Goal: Check status

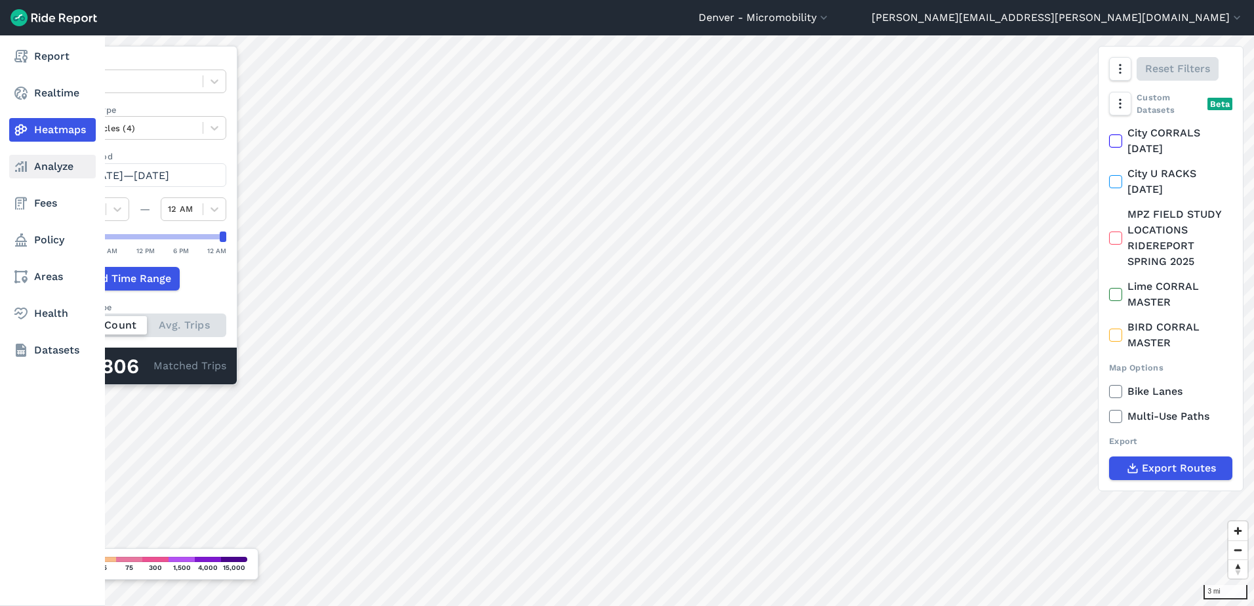
click at [14, 162] on icon at bounding box center [21, 167] width 16 height 16
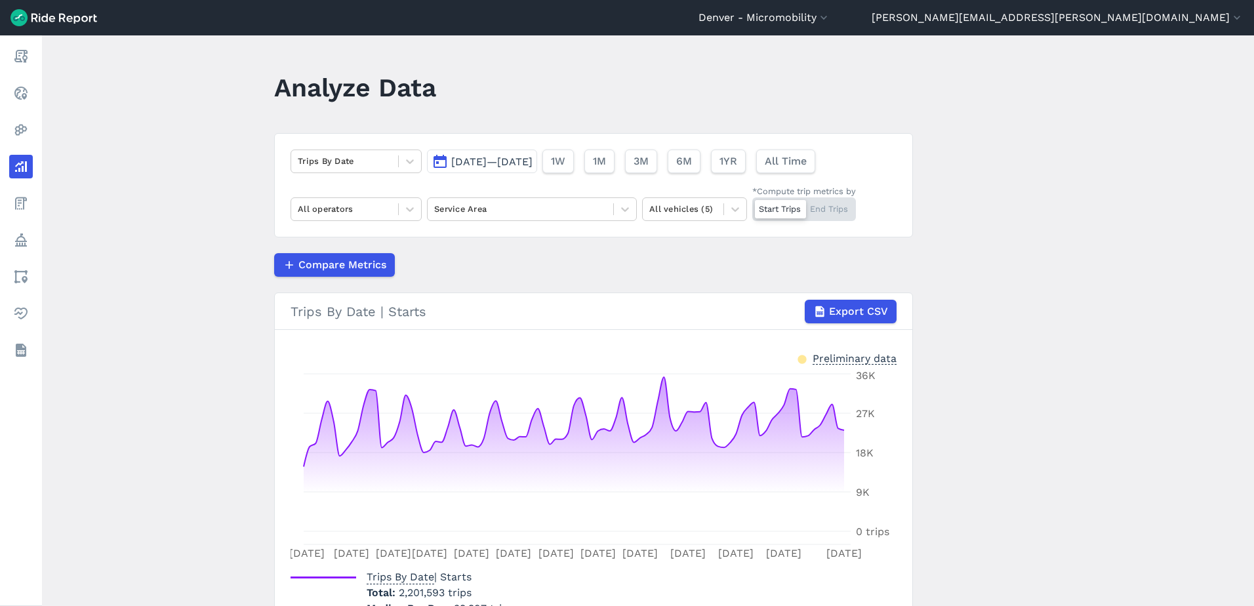
click at [533, 164] on span "[DATE]—[DATE]" at bounding box center [491, 161] width 81 height 12
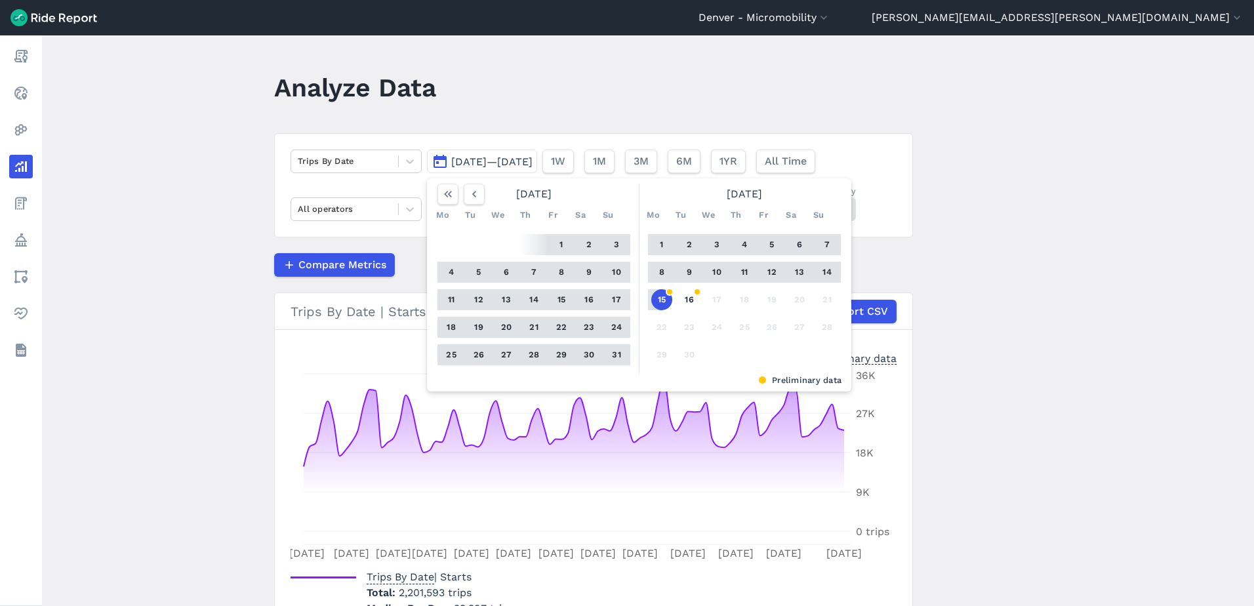
click at [663, 242] on button "1" at bounding box center [661, 244] width 21 height 21
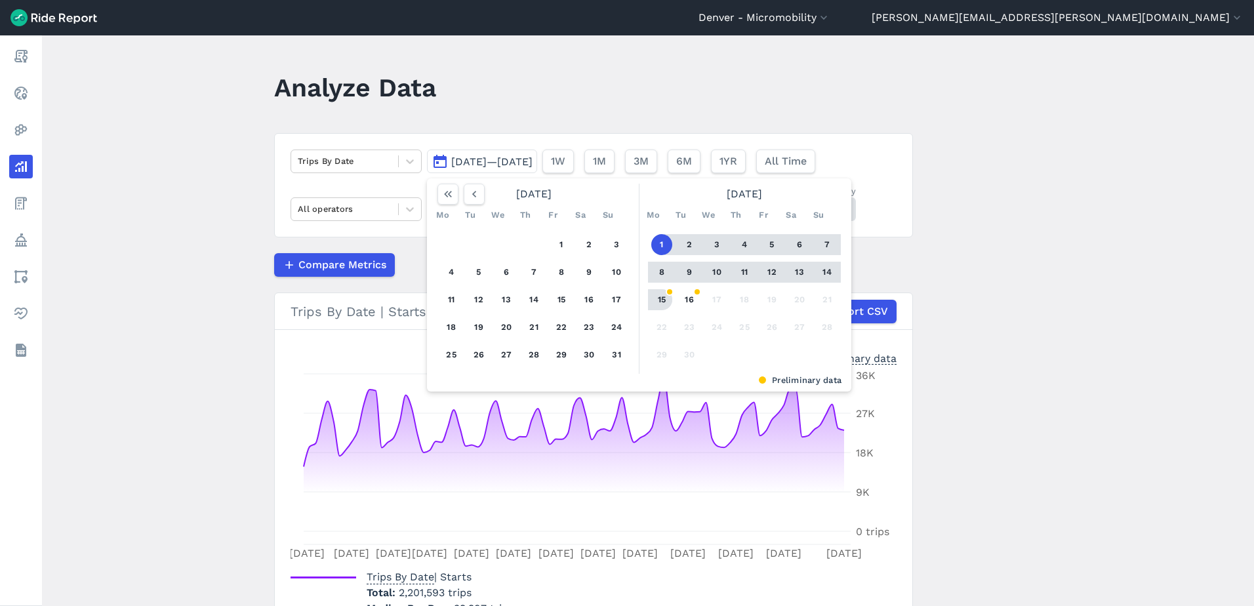
click at [663, 296] on button "15" at bounding box center [661, 299] width 21 height 21
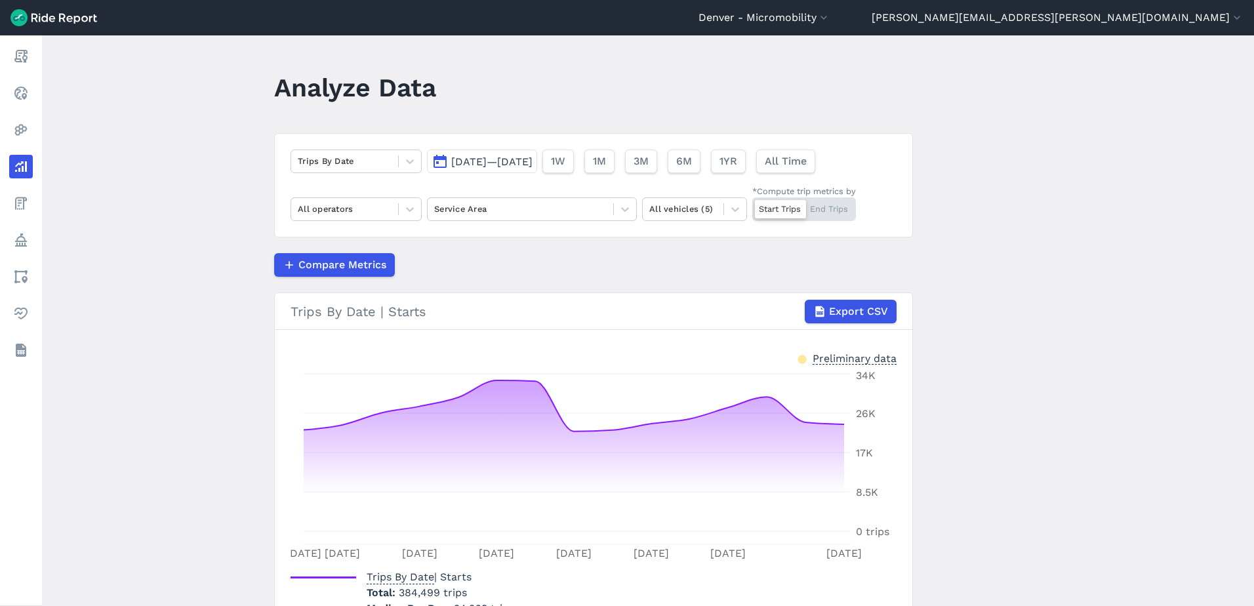
scroll to position [74, 0]
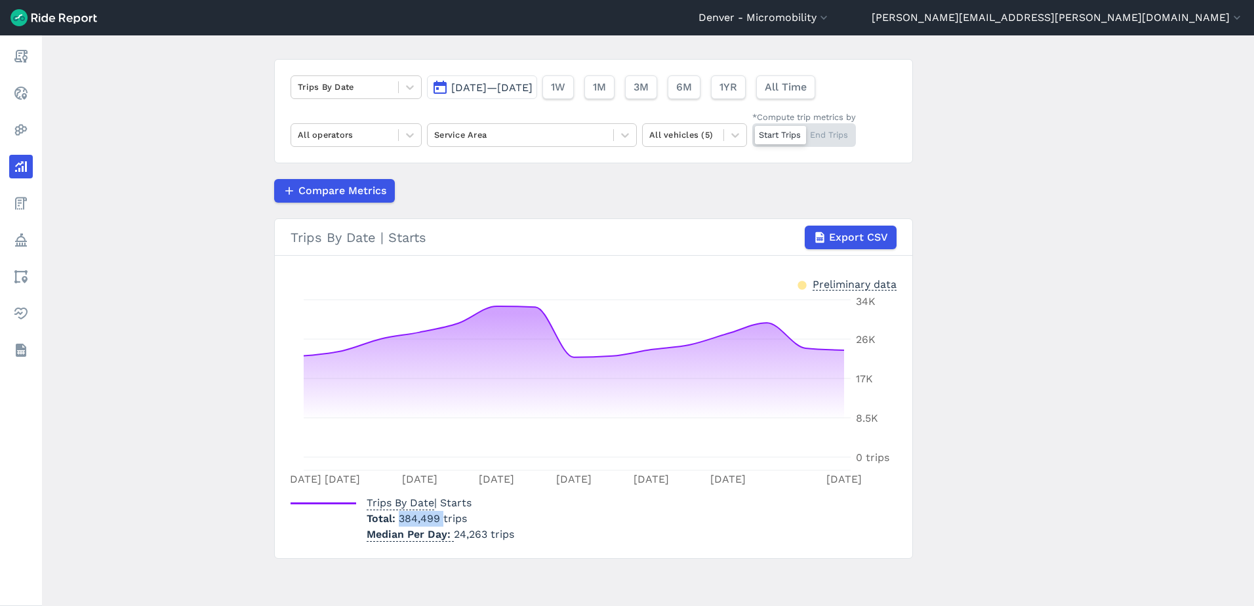
drag, startPoint x: 441, startPoint y: 514, endPoint x: 394, endPoint y: 516, distance: 47.3
click at [394, 516] on p "Total 384,499 trips" at bounding box center [441, 519] width 148 height 16
copy span "384,499"
click at [533, 95] on button "[DATE]—[DATE]" at bounding box center [482, 87] width 110 height 24
